Goal: Information Seeking & Learning: Learn about a topic

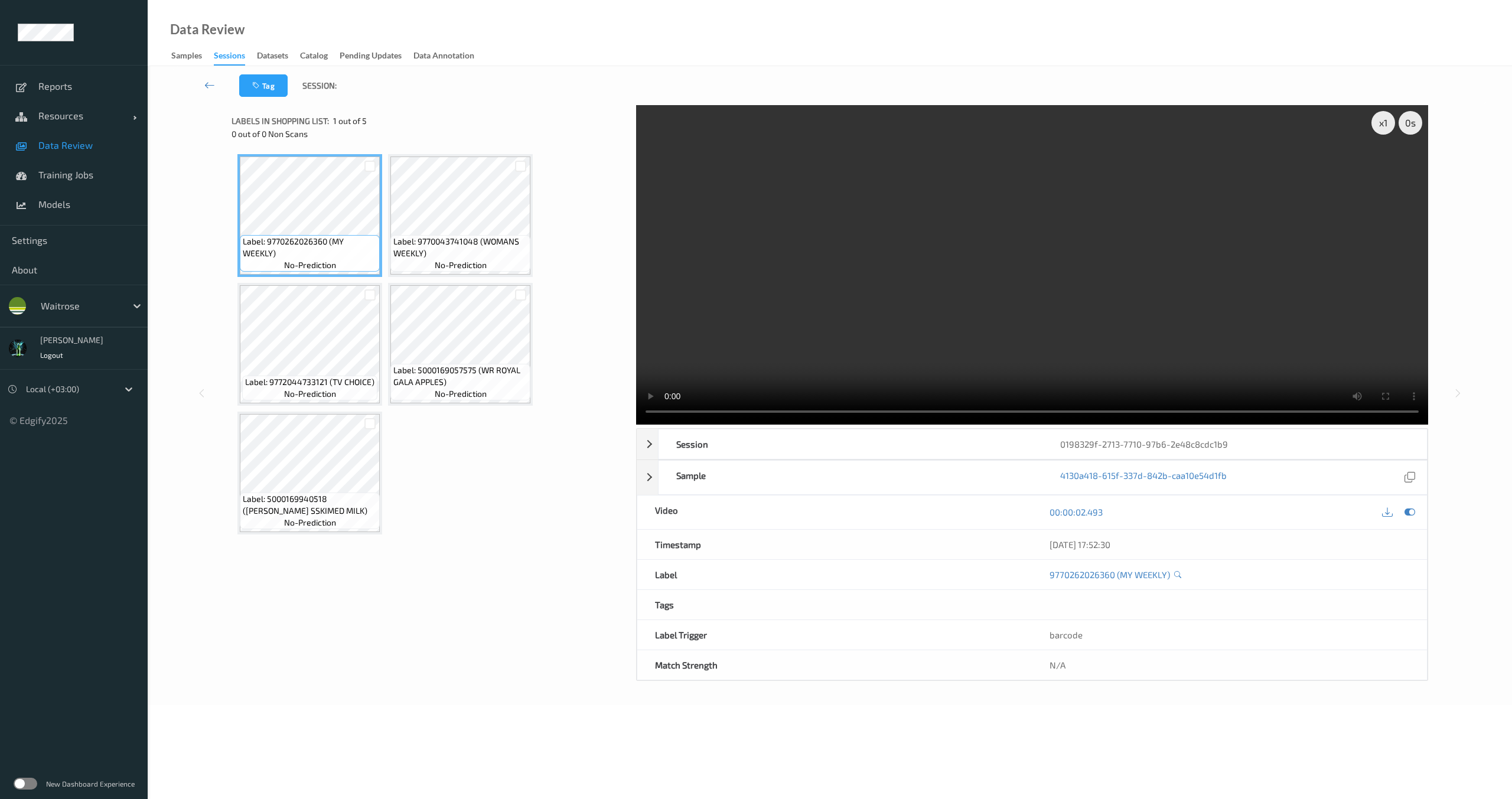
click at [731, 323] on video at bounding box center [1033, 264] width 792 height 320
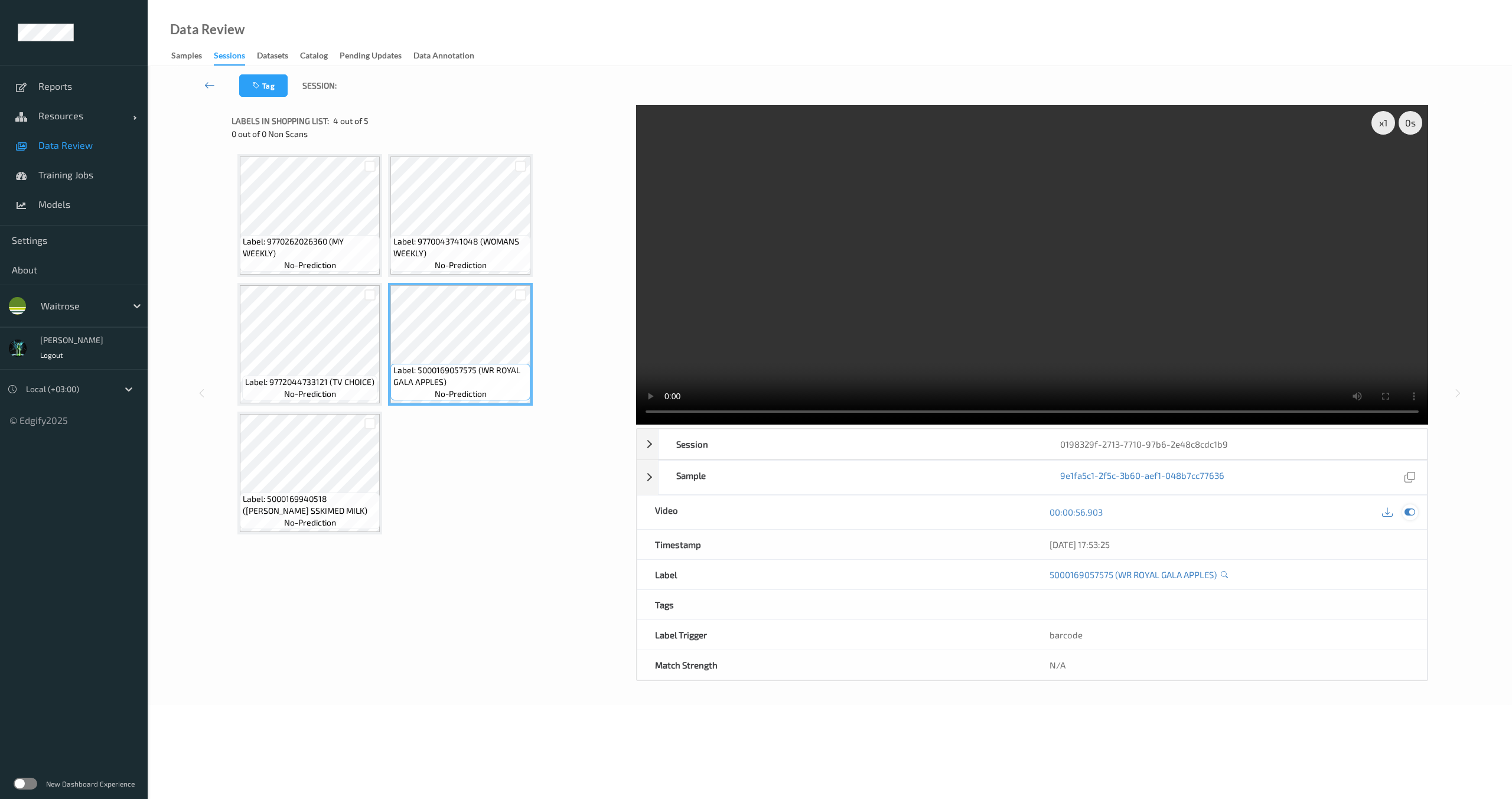
click at [1413, 517] on icon at bounding box center [1410, 512] width 11 height 11
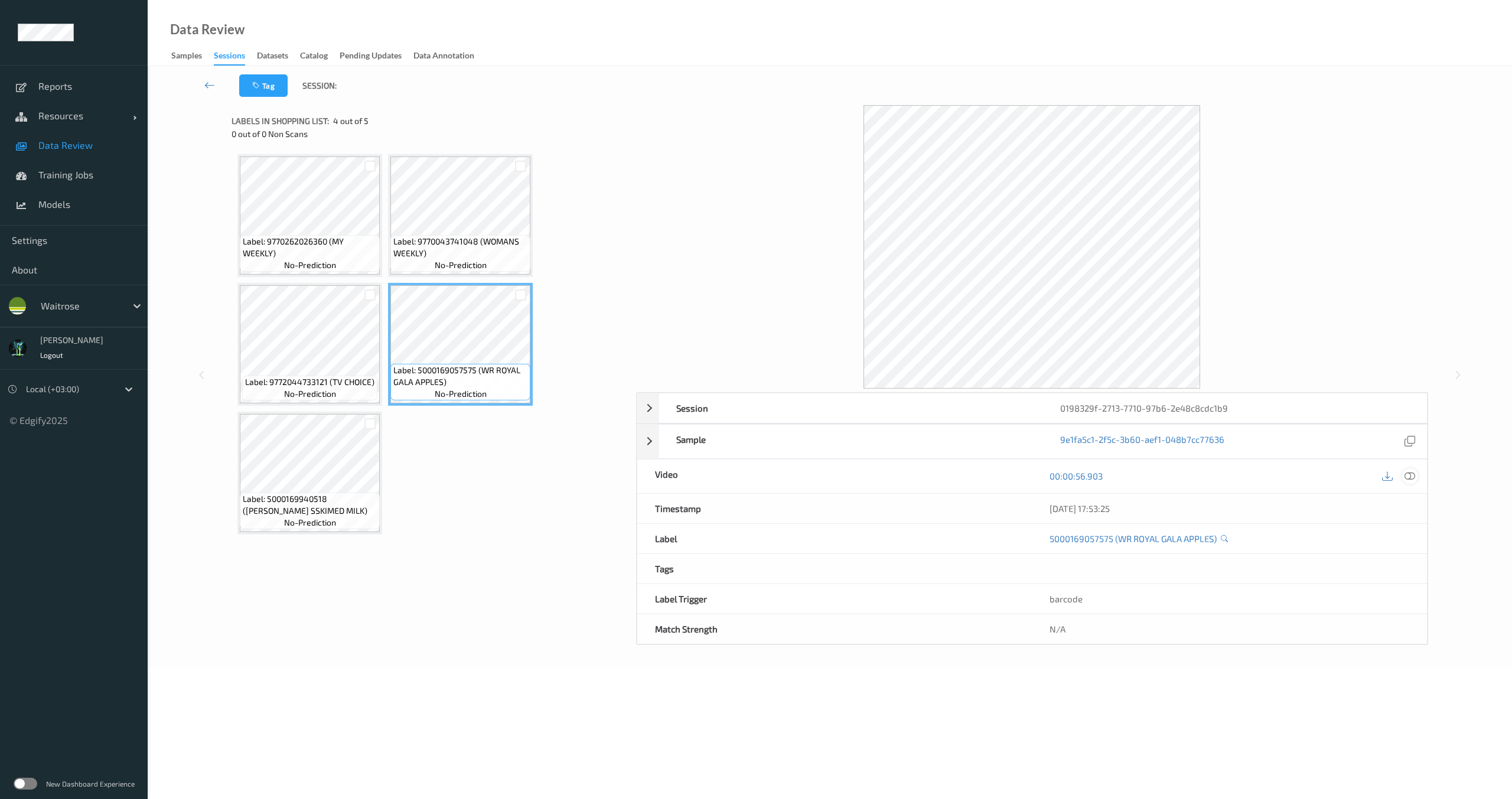
click at [1406, 478] on icon at bounding box center [1410, 476] width 11 height 11
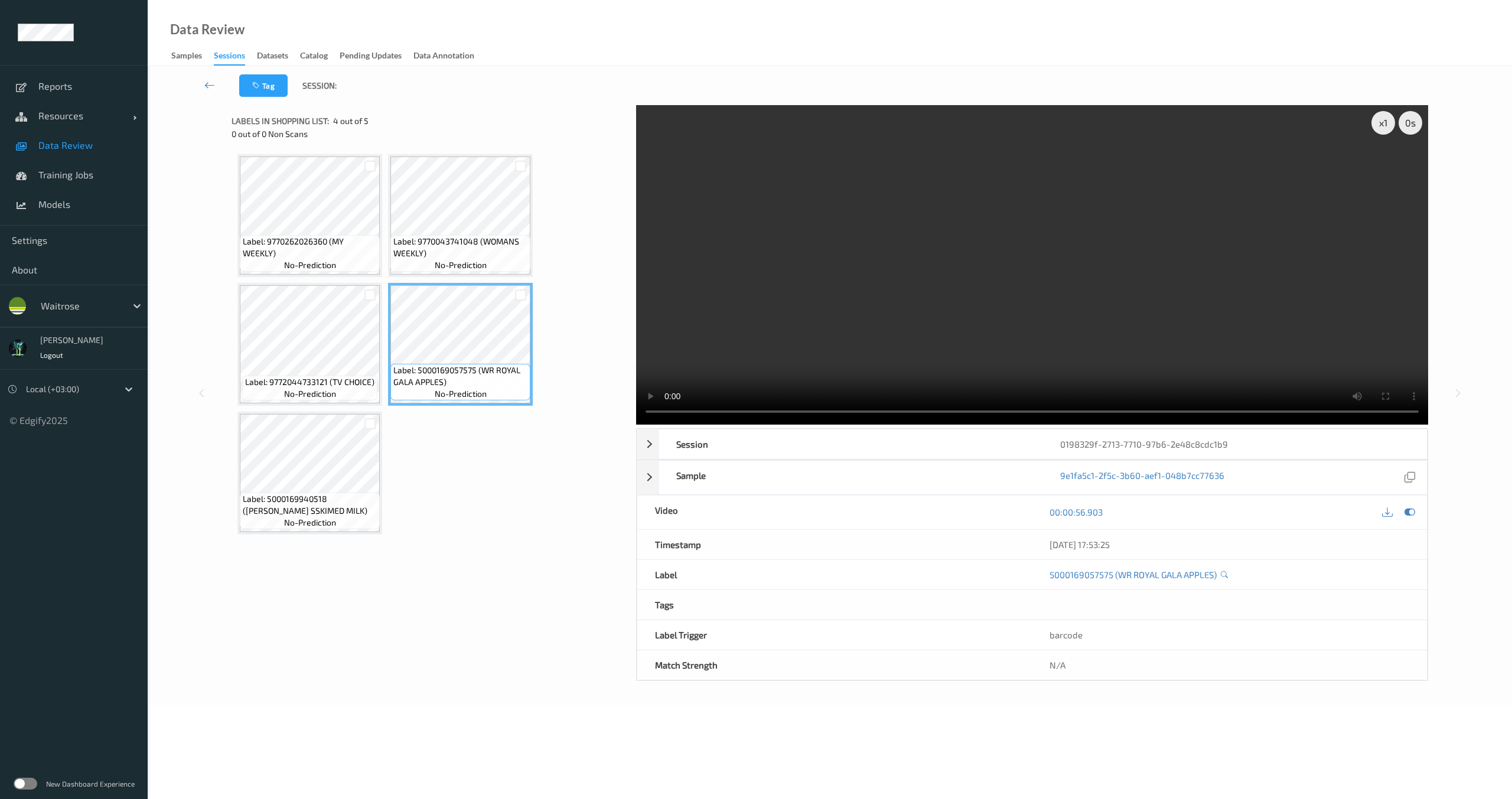
click at [997, 330] on video at bounding box center [1033, 264] width 792 height 320
click at [499, 611] on div "Labels in shopping list: 4 out of 5 0 out of 0 Non Scans Label: 9770262026360 (…" at bounding box center [429, 392] width 396 height 576
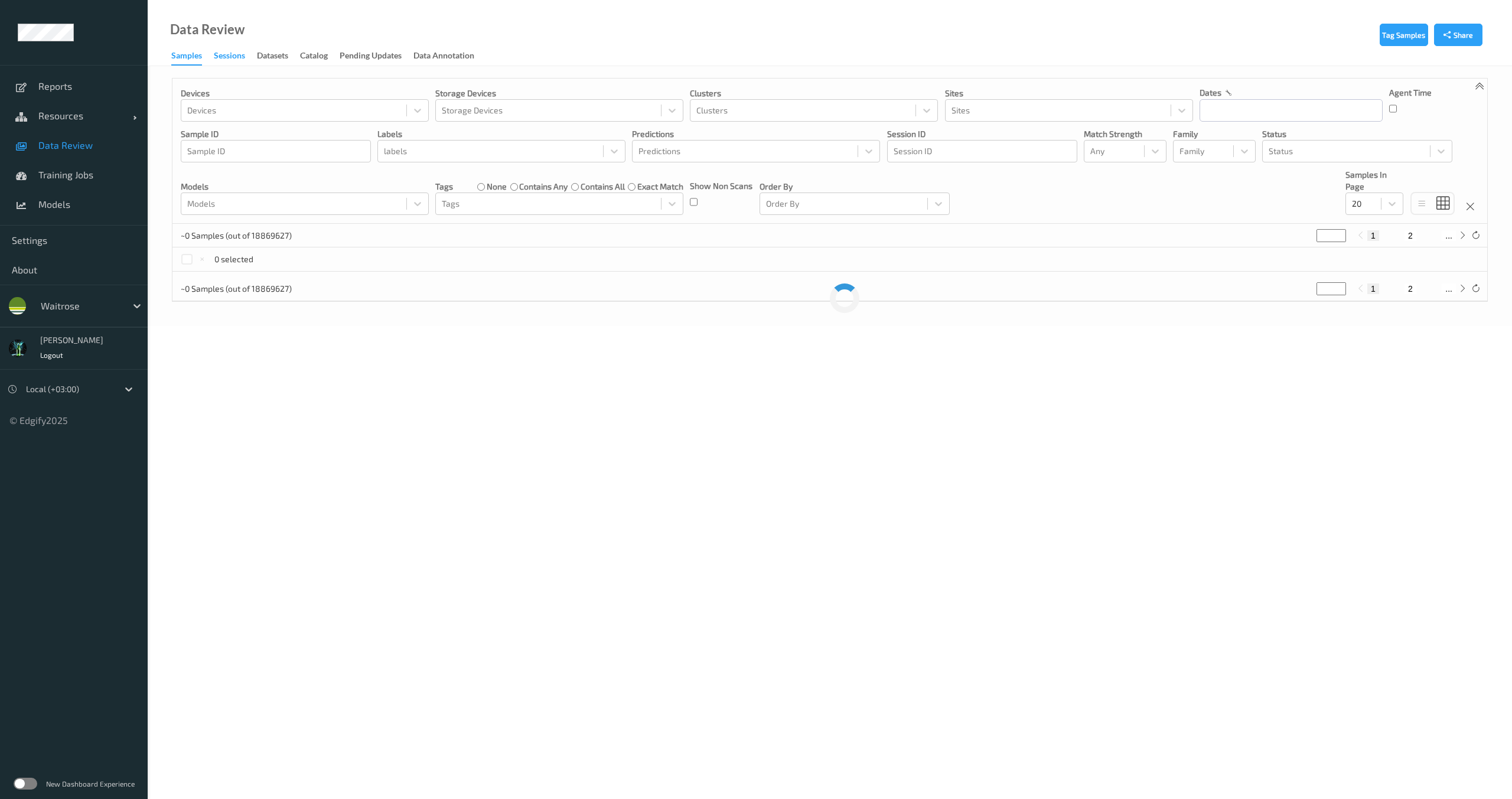
click at [229, 59] on div "Sessions" at bounding box center [229, 56] width 32 height 15
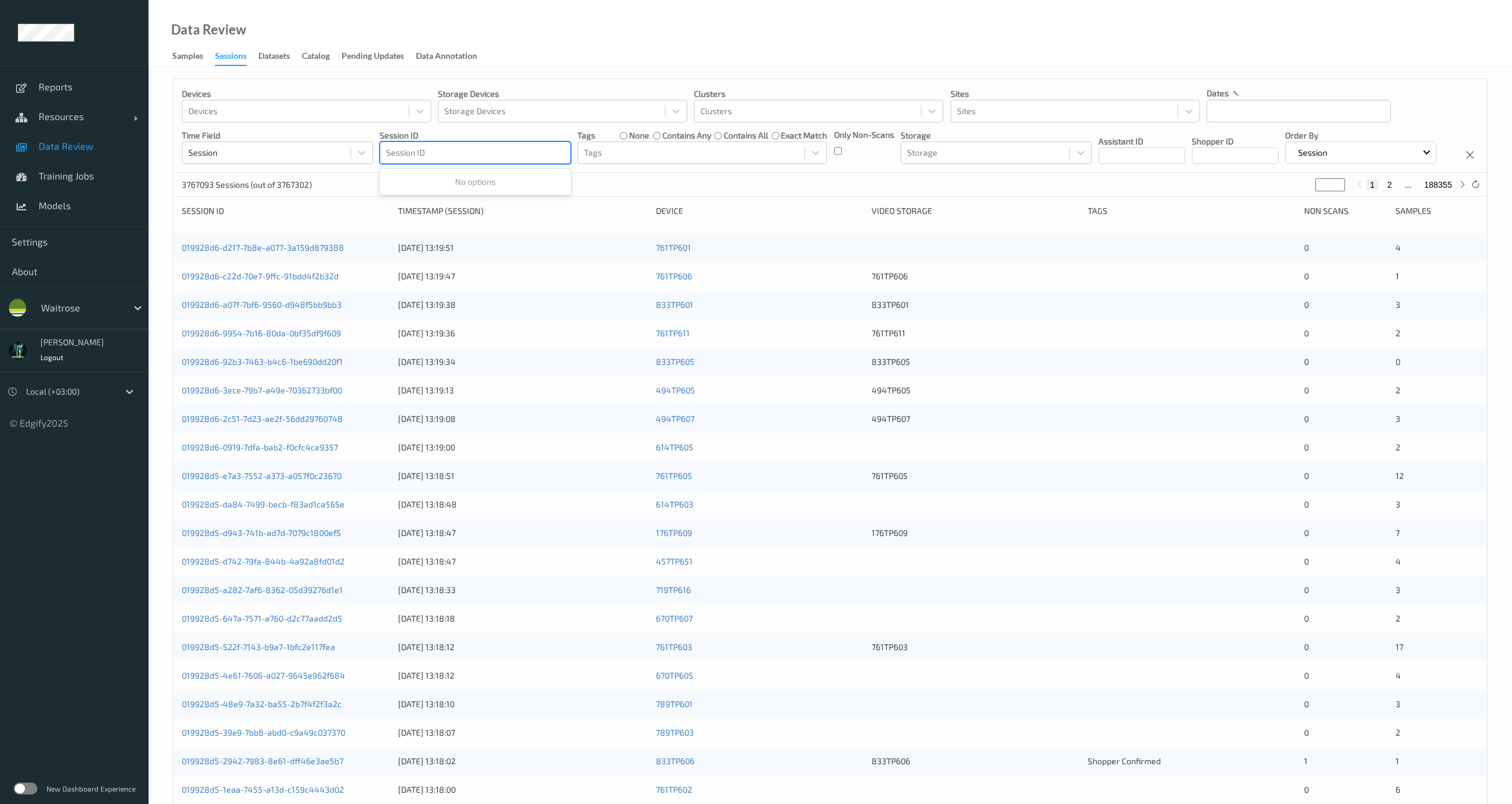
click at [484, 150] on div at bounding box center [475, 153] width 178 height 14
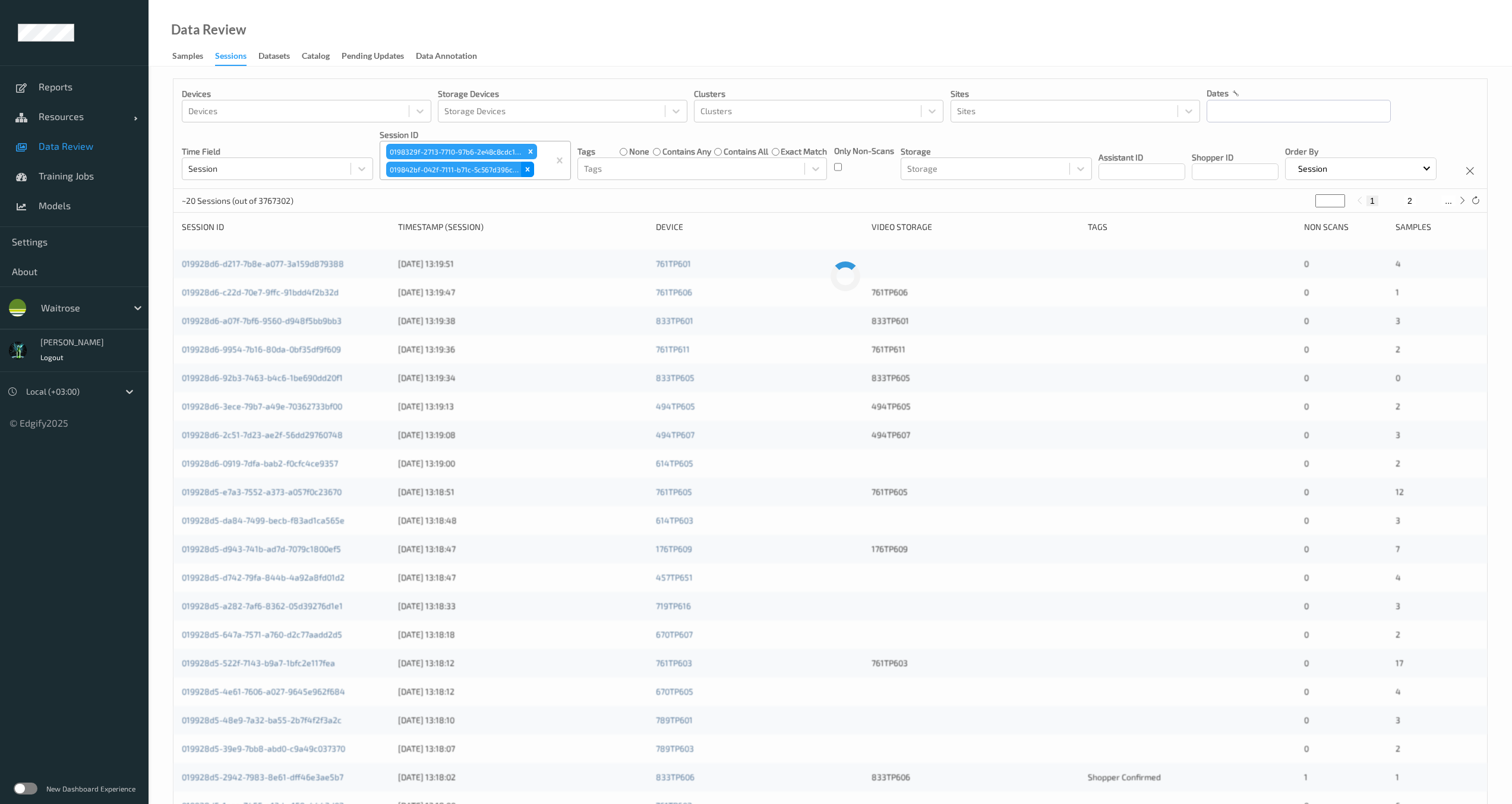
click at [532, 169] on div "Remove 019842bf-042f-7111-b71c-5c567d396cb3" at bounding box center [527, 169] width 13 height 16
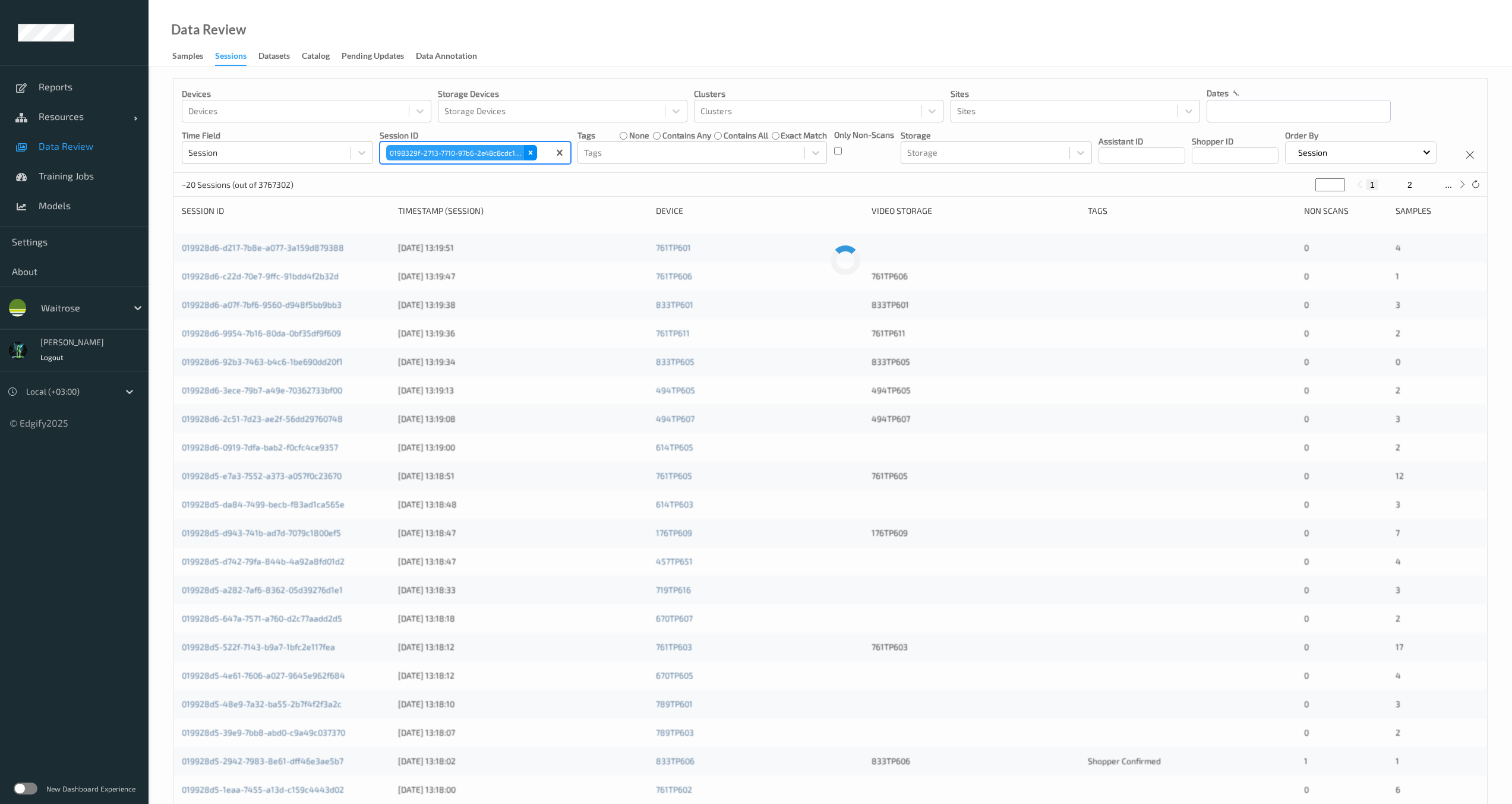
click at [533, 154] on icon "Remove 0198329f-2713-7710-97b6-2e48c8cdc1b9" at bounding box center [530, 153] width 9 height 9
click at [446, 156] on div at bounding box center [475, 153] width 178 height 14
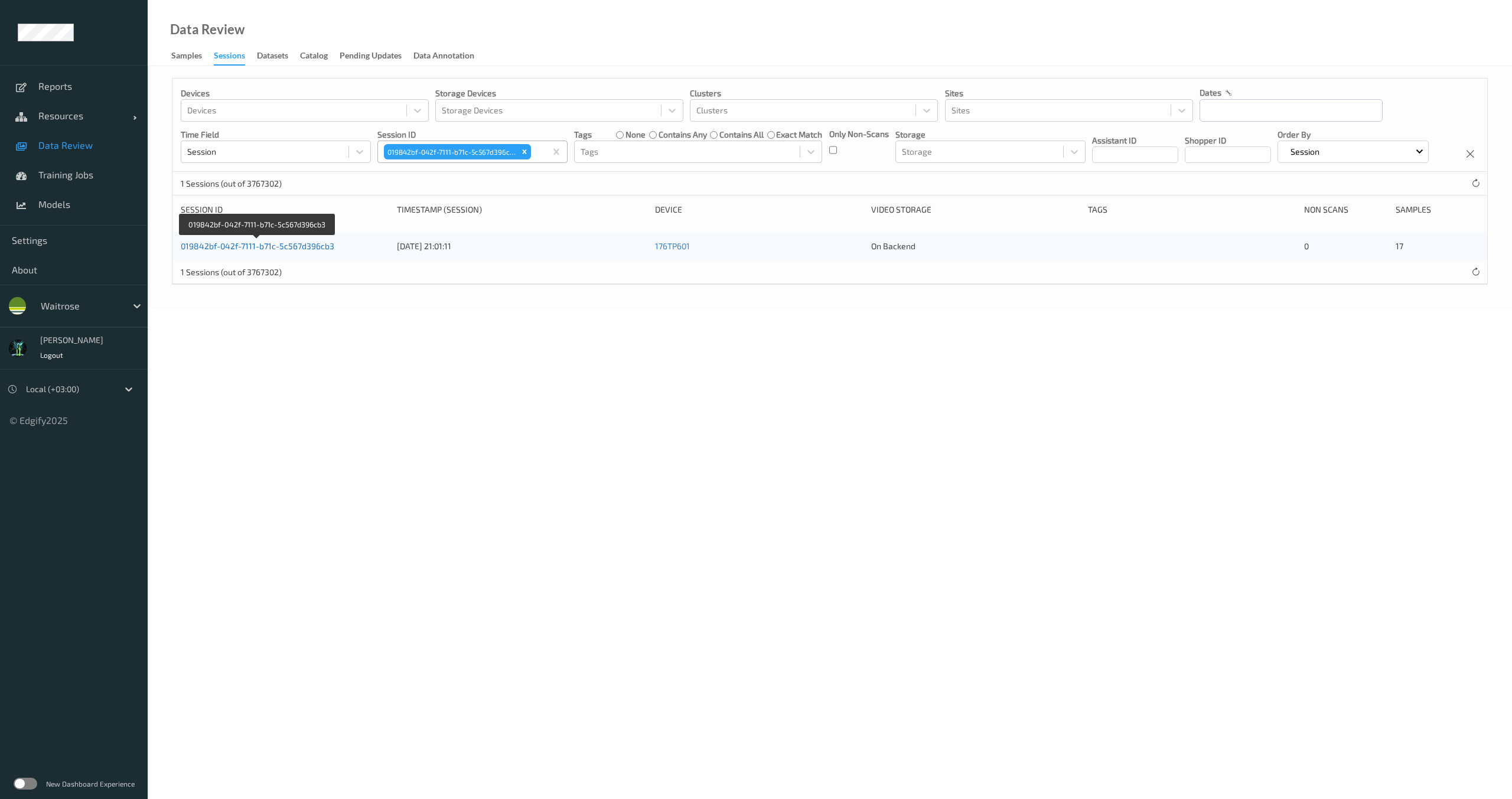
click at [274, 251] on link "019842bf-042f-7111-b71c-5c567d396cb3" at bounding box center [257, 246] width 153 height 10
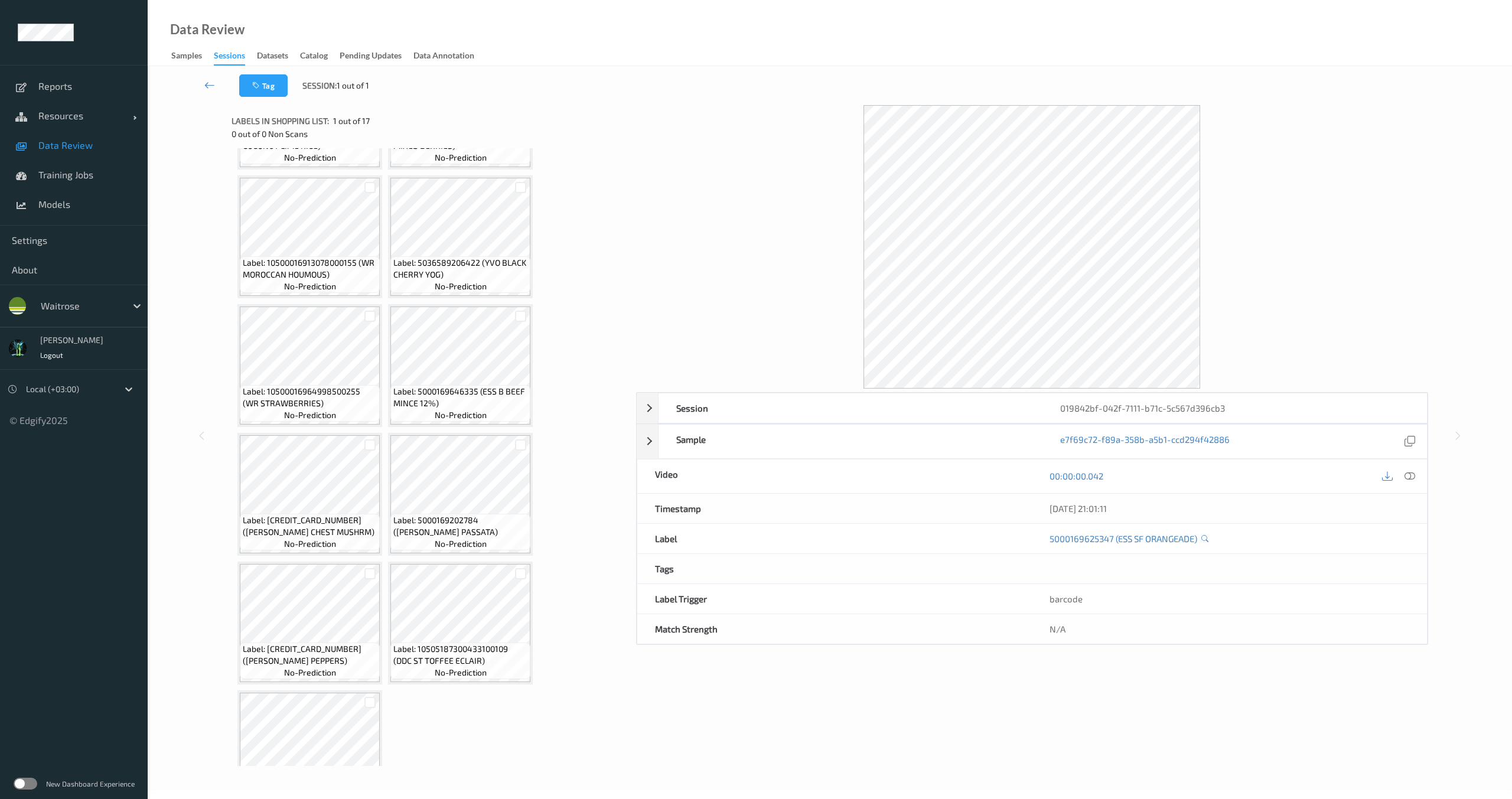
scroll to position [547, 0]
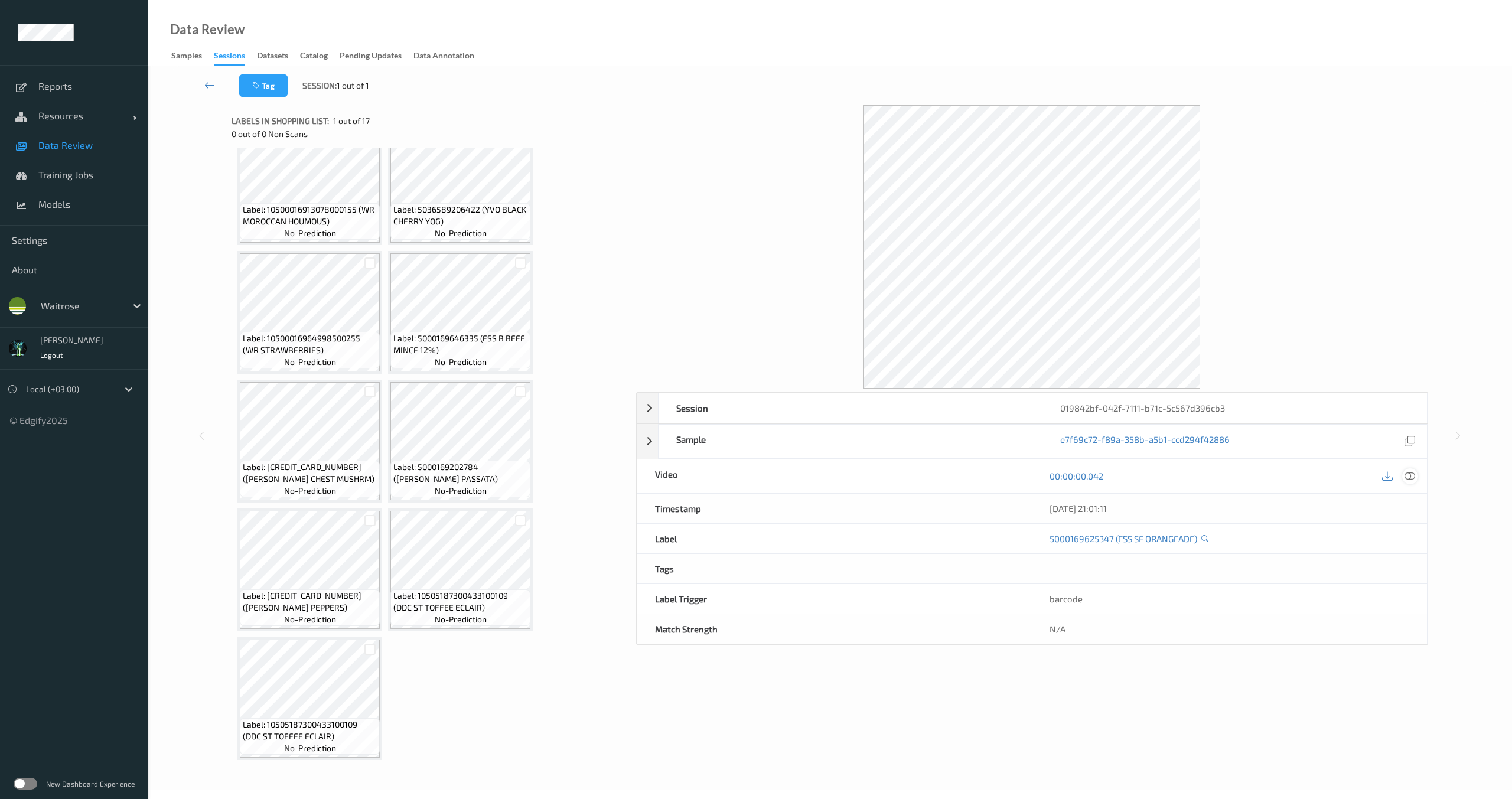
click at [1408, 483] on div at bounding box center [1410, 476] width 16 height 16
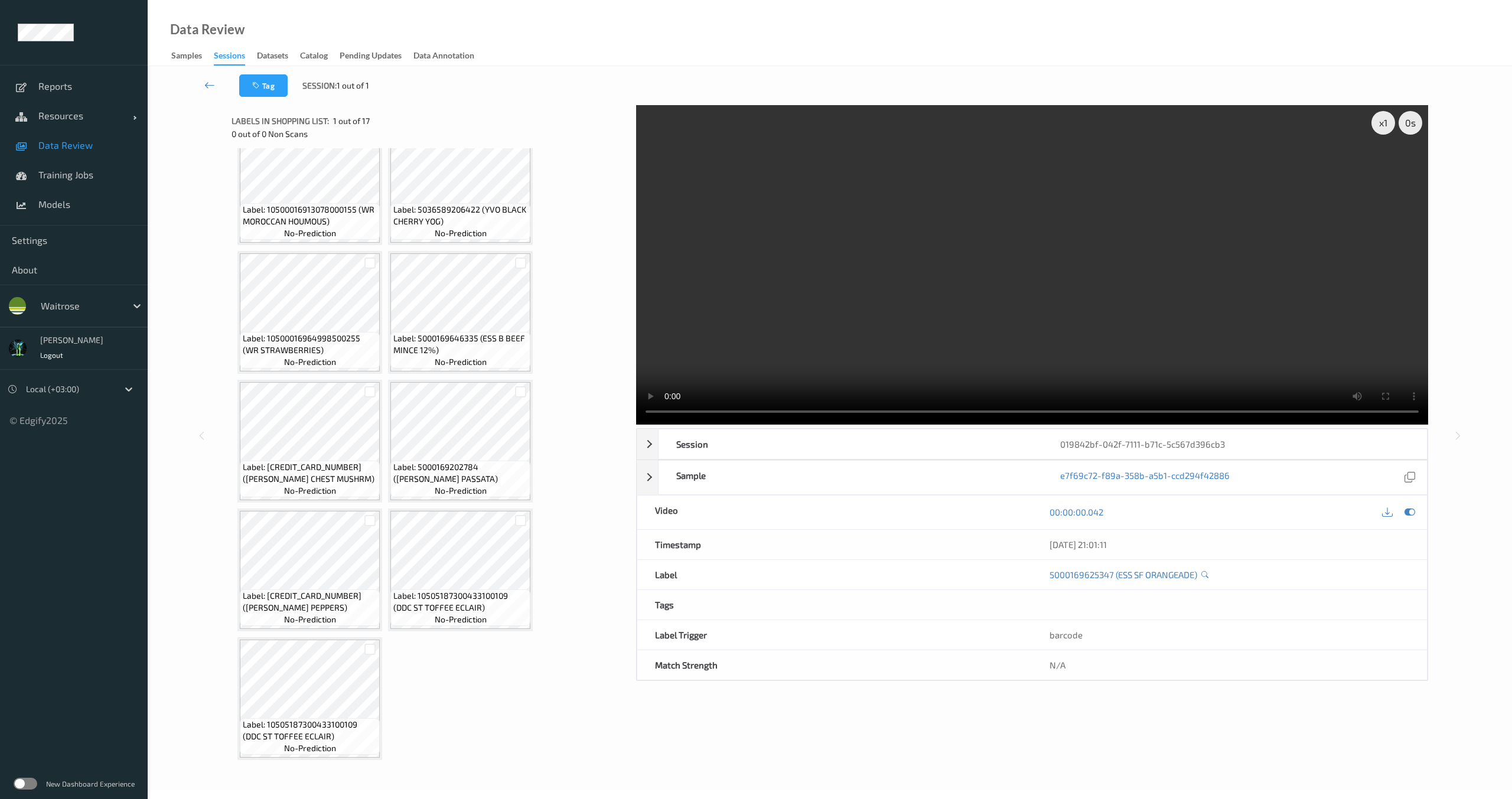
click at [926, 280] on video at bounding box center [1033, 264] width 792 height 320
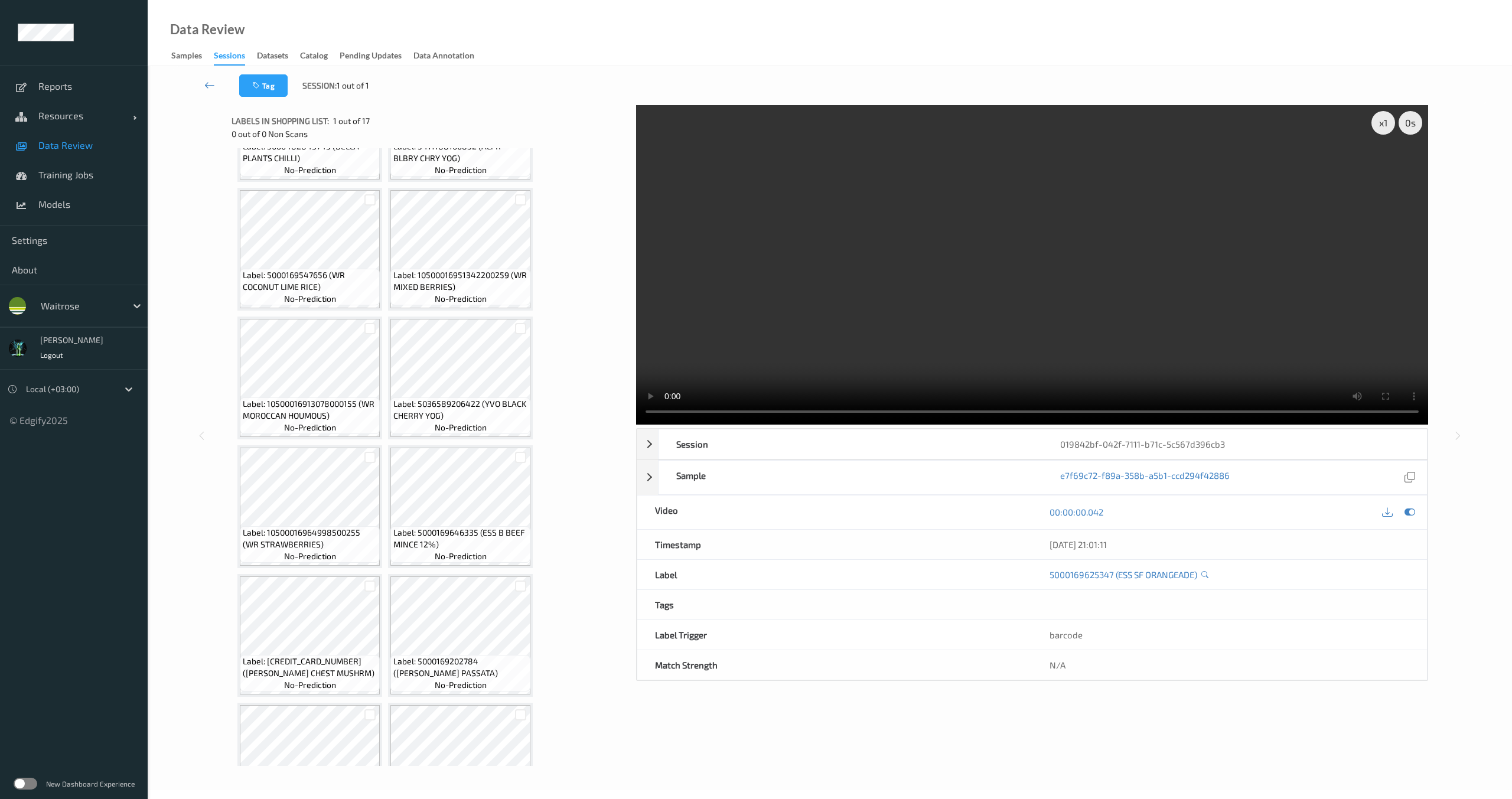
scroll to position [354, 0]
click at [1265, 755] on div "x 1 0 s Session 019842bf-042f-7111-b71c-5c567d396cb3 Session ID 019842bf-042f-7…" at bounding box center [1033, 435] width 792 height 661
click at [841, 320] on video at bounding box center [1033, 264] width 792 height 320
click at [218, 55] on div "Sessions" at bounding box center [229, 57] width 32 height 16
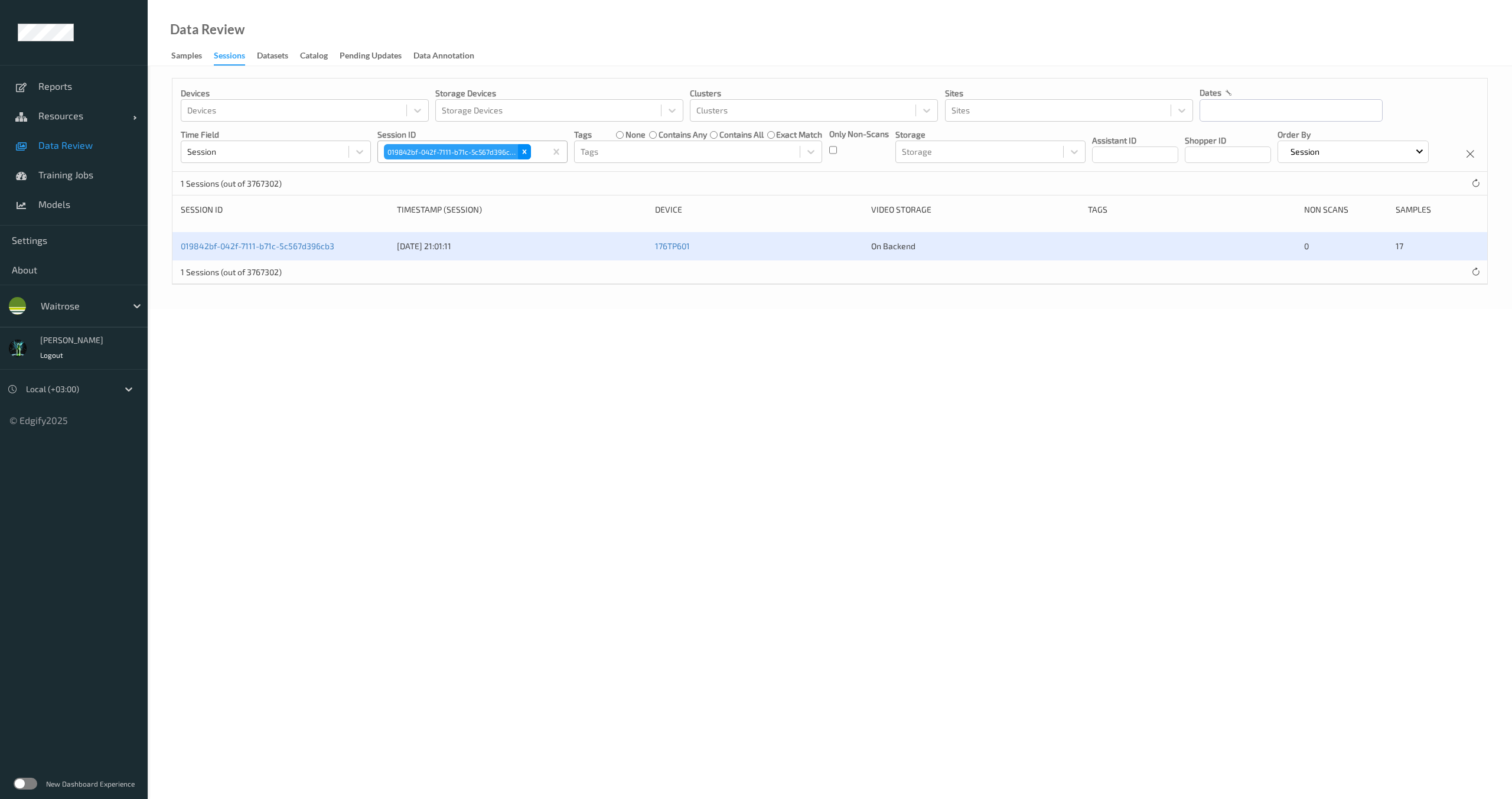
click at [526, 148] on icon "Remove 019842bf-042f-7111-b71c-5c567d396cb3" at bounding box center [524, 152] width 8 height 8
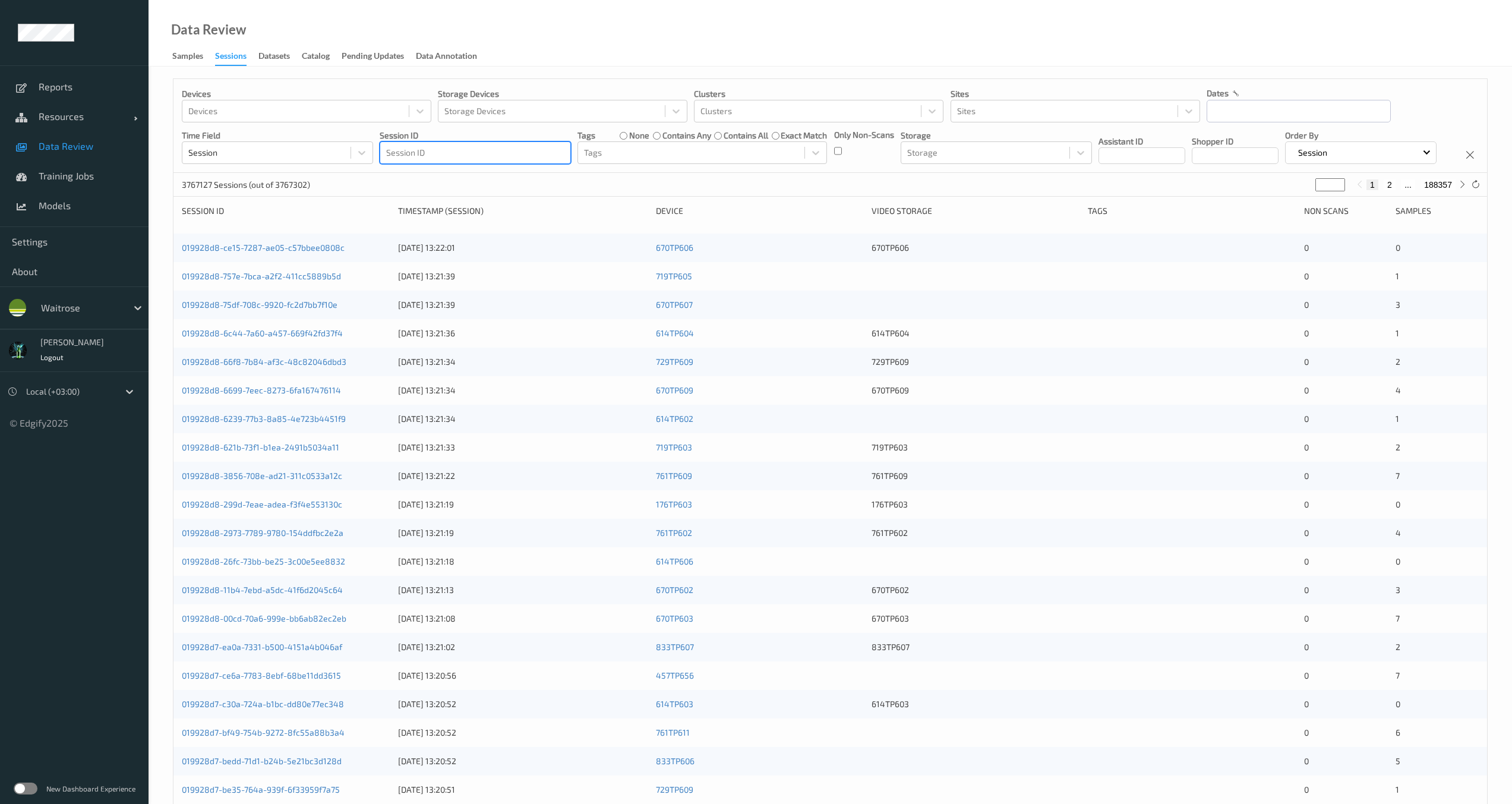
click at [467, 151] on div at bounding box center [475, 153] width 178 height 14
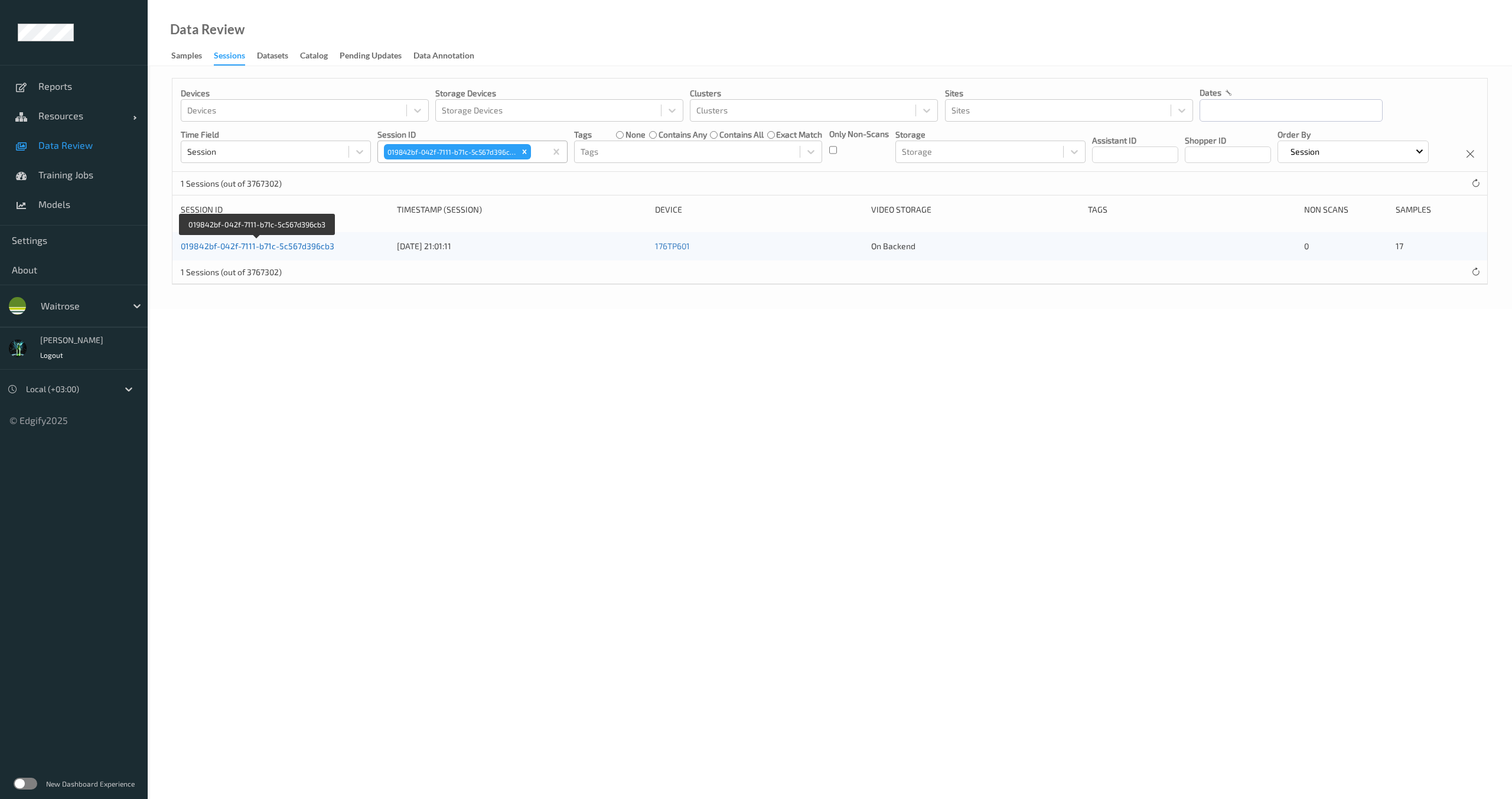
click at [295, 251] on link "019842bf-042f-7111-b71c-5c567d396cb3" at bounding box center [257, 246] width 153 height 10
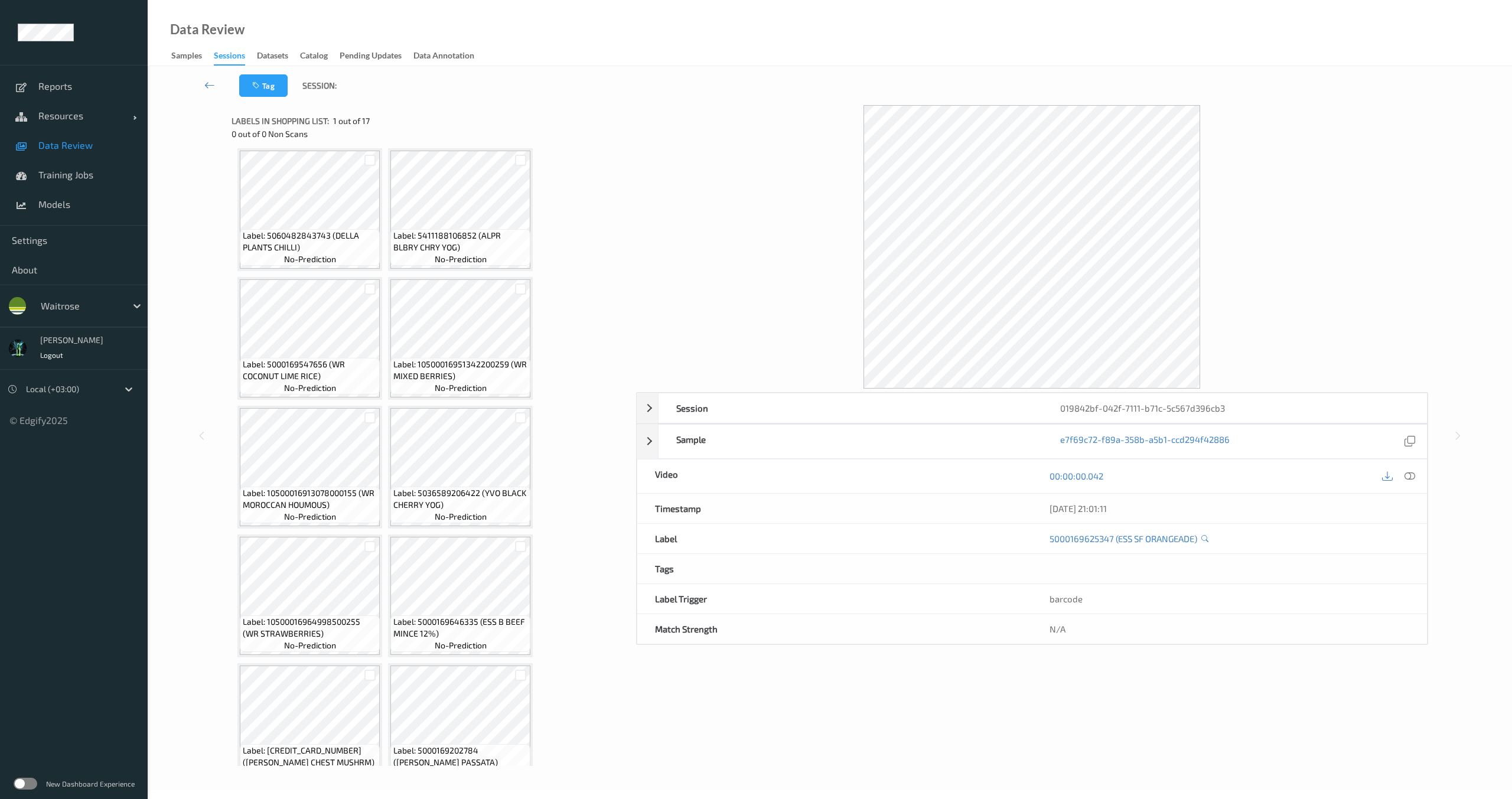
scroll to position [122, 0]
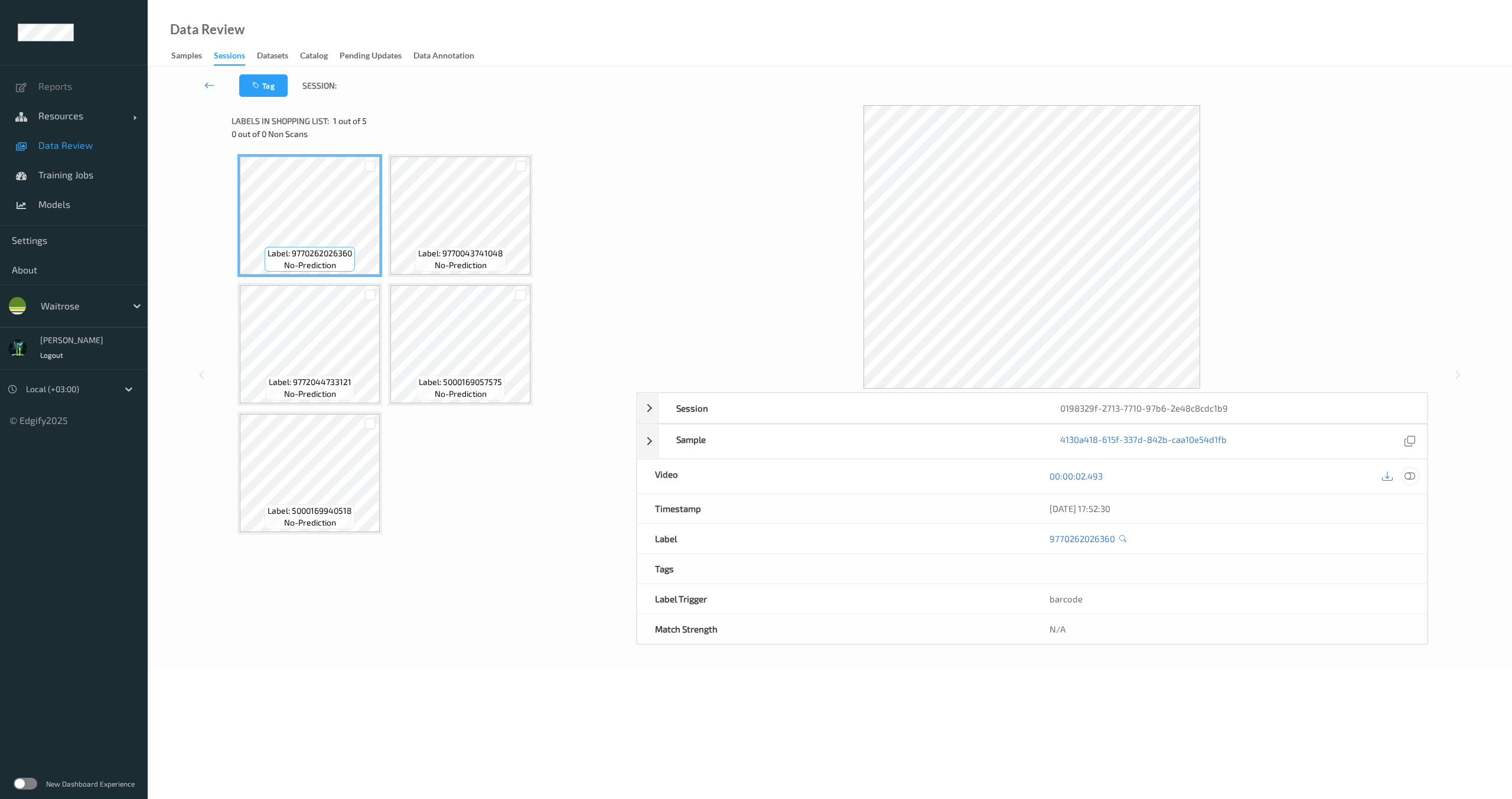
click at [1409, 481] on icon at bounding box center [1410, 476] width 11 height 11
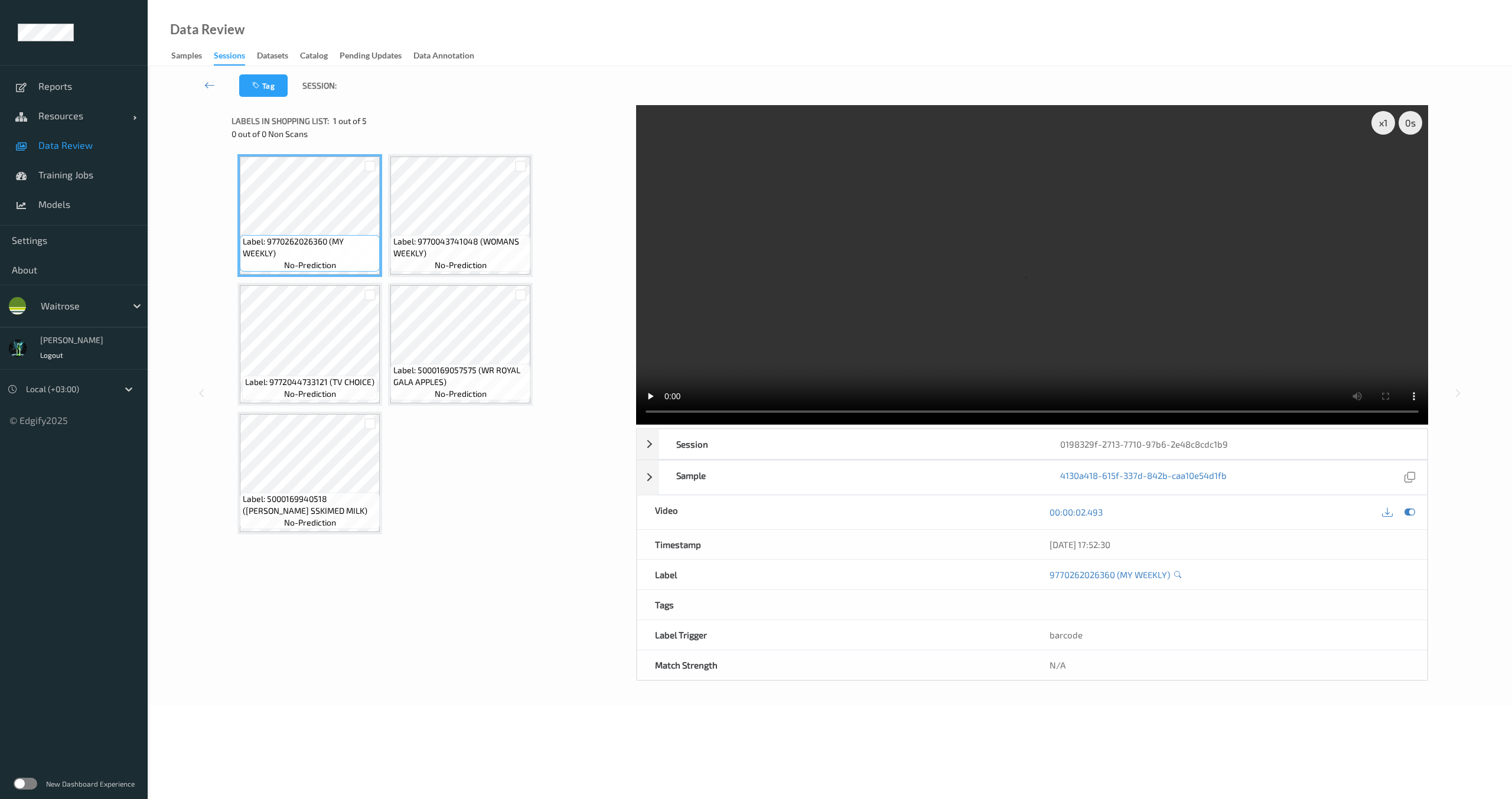
click at [770, 62] on div "Data Review Samples Sessions Datasets Catalog Pending Updates Data Annotation" at bounding box center [830, 33] width 1365 height 66
click at [938, 269] on video at bounding box center [1033, 264] width 792 height 320
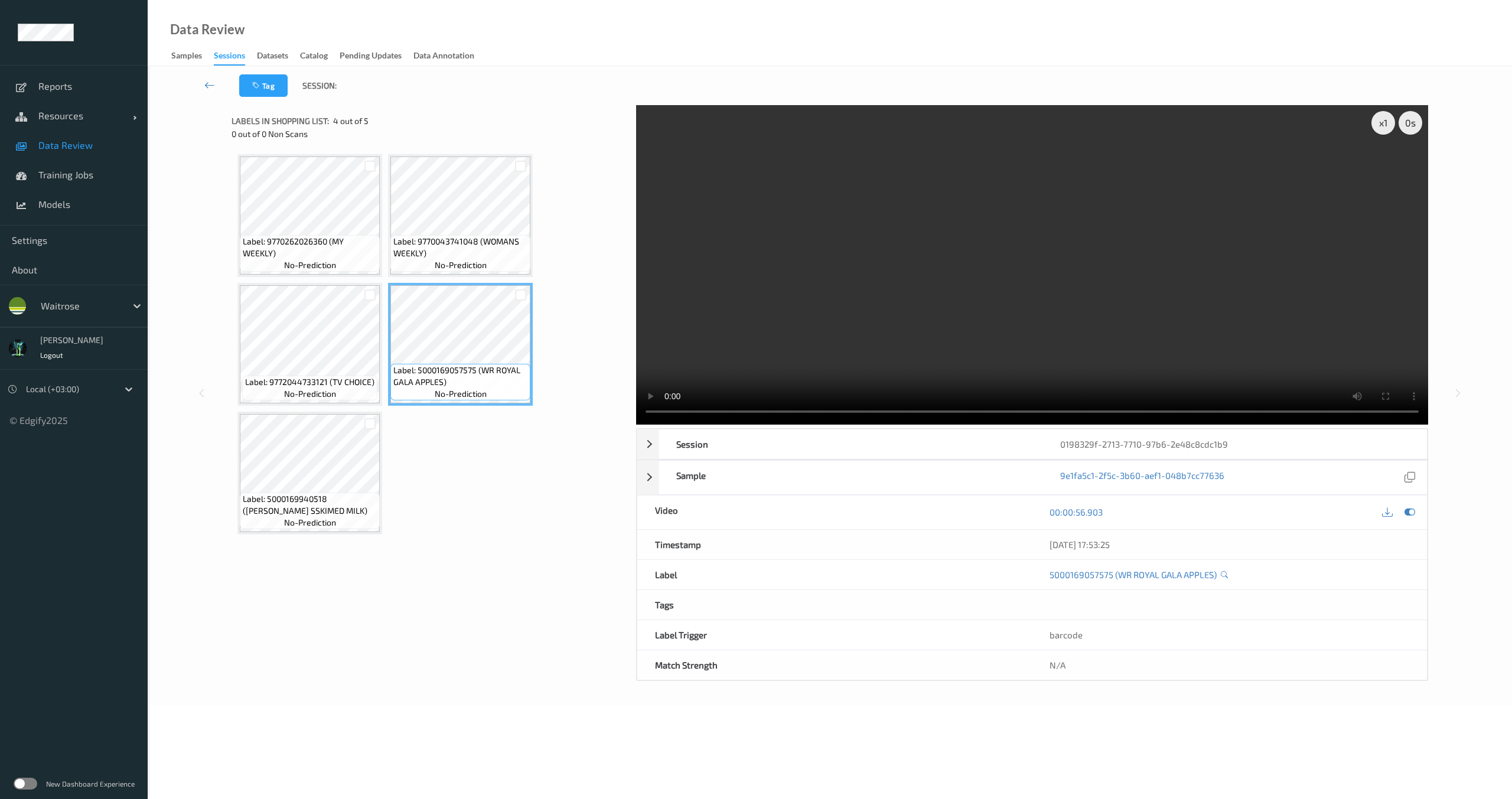
click at [1165, 412] on video at bounding box center [1033, 264] width 792 height 320
